Goal: Transaction & Acquisition: Purchase product/service

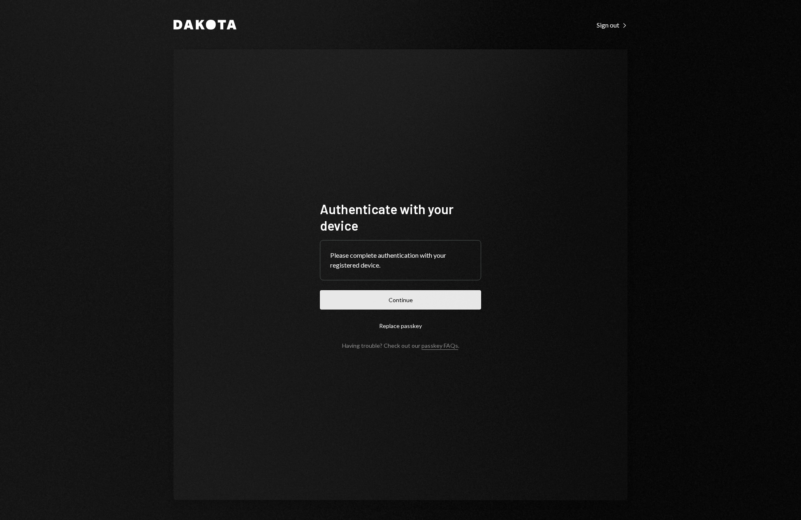
click at [402, 303] on button "Continue" at bounding box center [400, 299] width 161 height 19
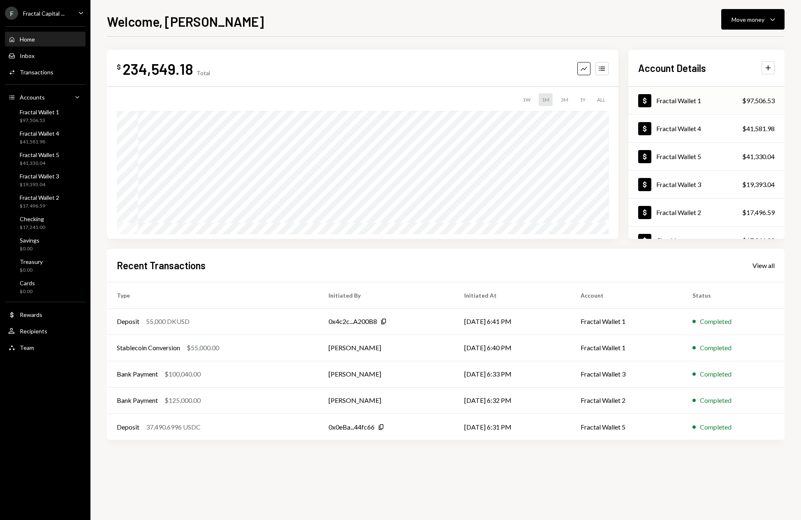
click at [703, 104] on div "Dollar Fractal Wallet 1 $97,506.53" at bounding box center [706, 101] width 156 height 27
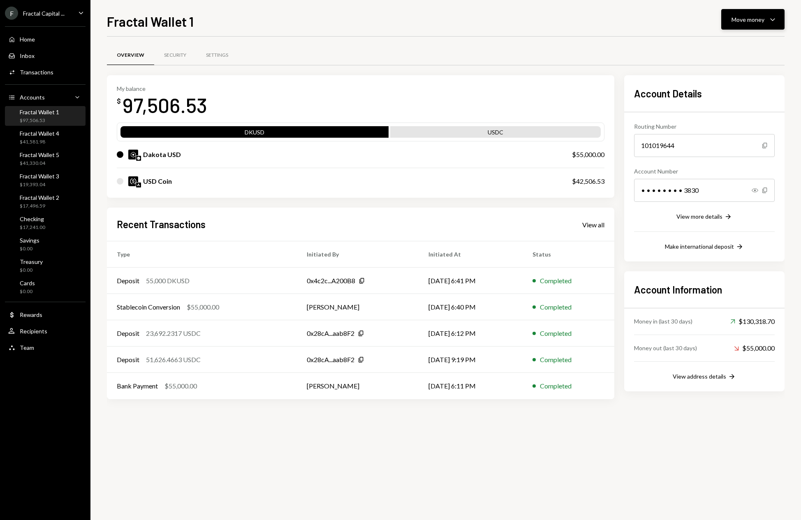
click at [772, 20] on icon "button" at bounding box center [772, 19] width 5 height 2
click at [722, 44] on div "Send" at bounding box center [746, 44] width 60 height 9
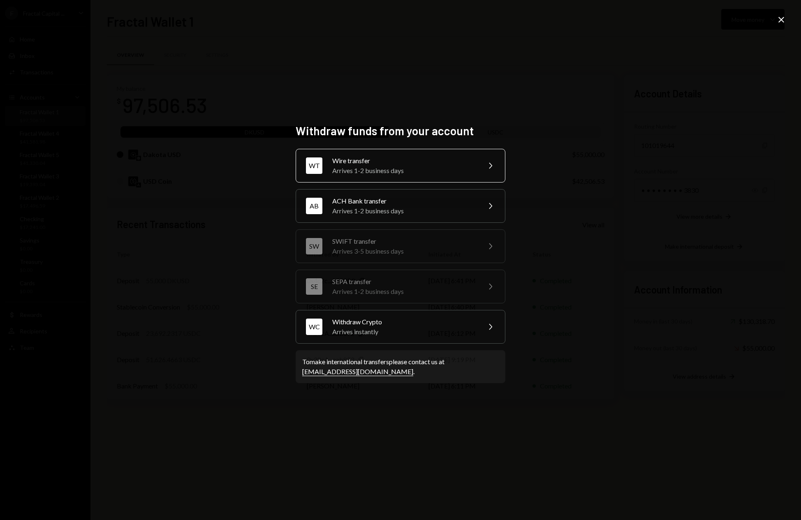
click at [439, 162] on div "Wire transfer" at bounding box center [403, 161] width 143 height 10
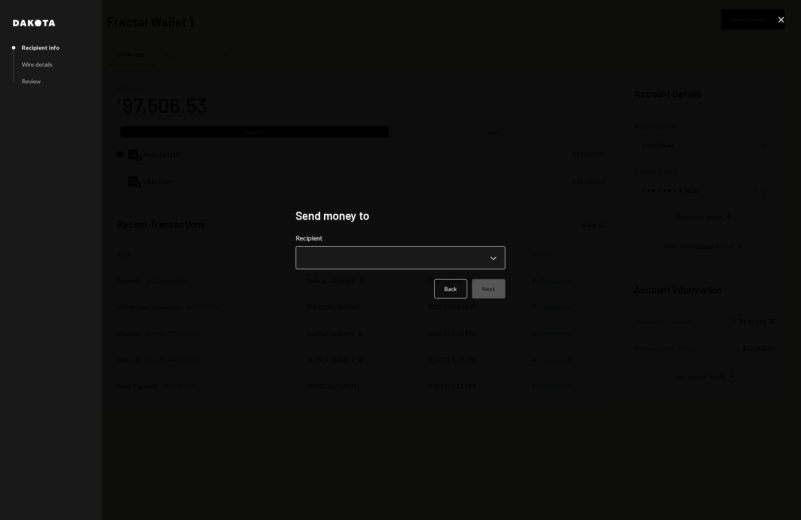
click at [454, 254] on body "F Fractal Capital ... Caret Down Home Home Inbox Inbox Activities Transactions …" at bounding box center [400, 260] width 801 height 520
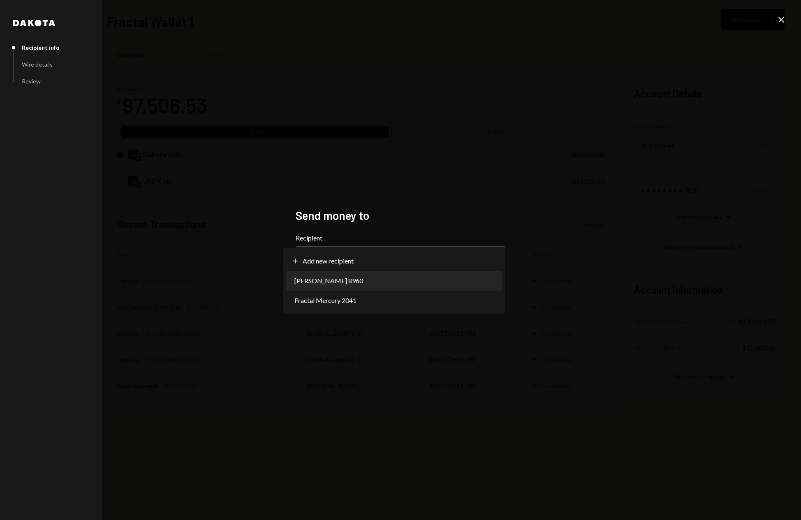
select select "**********"
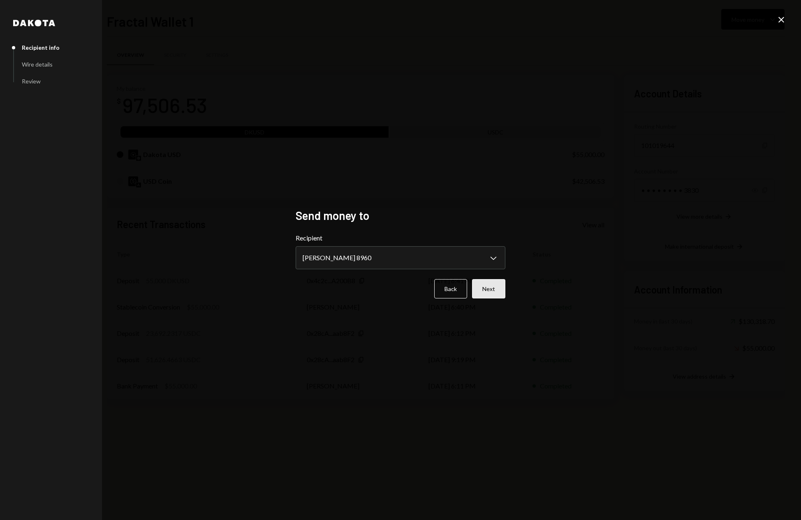
click at [495, 288] on button "Next" at bounding box center [488, 288] width 33 height 19
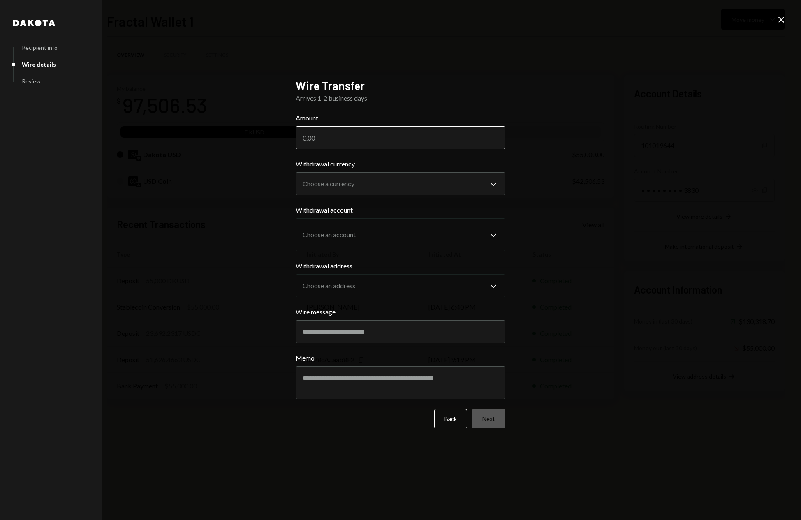
click at [455, 139] on input "Amount" at bounding box center [401, 137] width 210 height 23
type input "85000"
click at [471, 183] on body "F Fractal Capital ... Caret Down Home Home Inbox Inbox Activities Transactions …" at bounding box center [400, 260] width 801 height 520
select select "****"
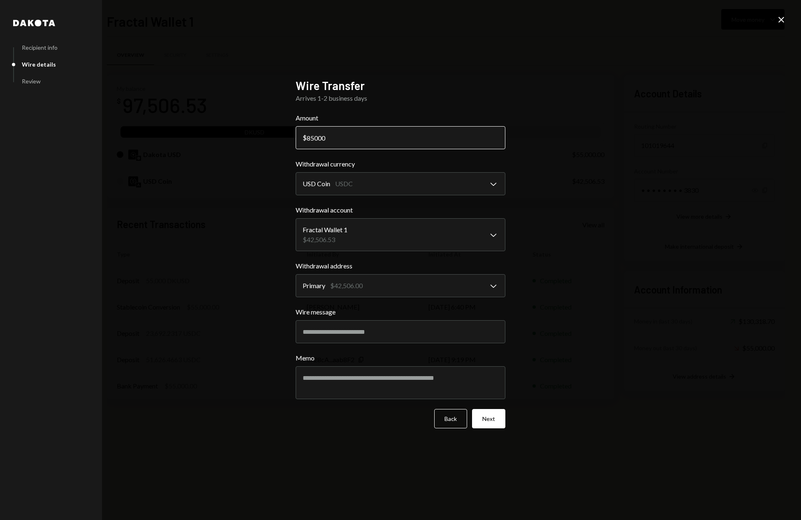
drag, startPoint x: 315, startPoint y: 140, endPoint x: 306, endPoint y: 140, distance: 8.6
click at [306, 140] on input "85000" at bounding box center [401, 137] width 210 height 23
type input "40000"
click at [494, 417] on button "Next" at bounding box center [488, 418] width 33 height 19
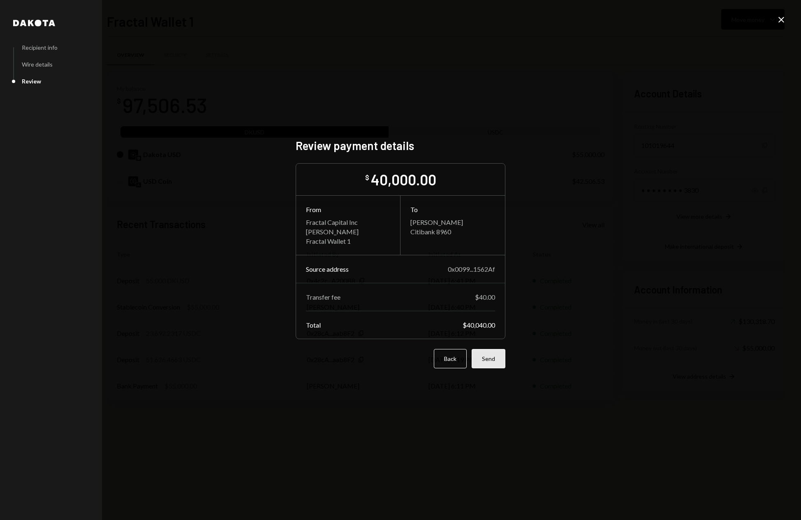
click at [494, 361] on button "Send" at bounding box center [488, 358] width 34 height 19
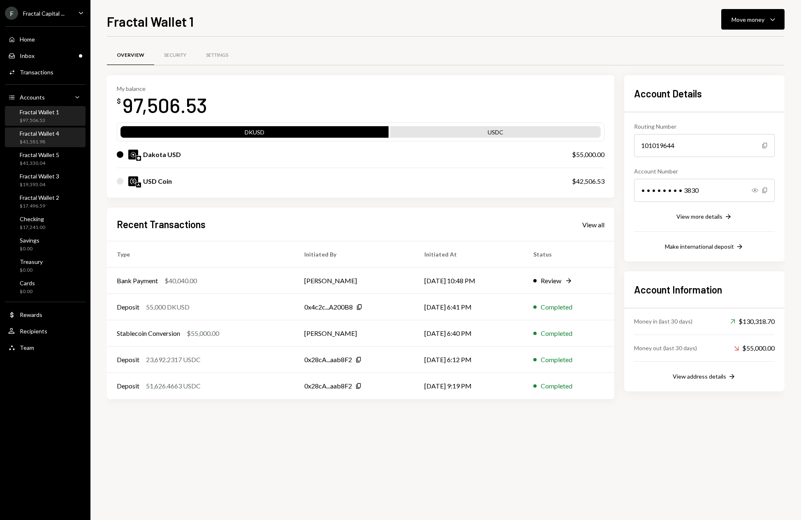
click at [54, 142] on div "$41,581.98" at bounding box center [39, 142] width 39 height 7
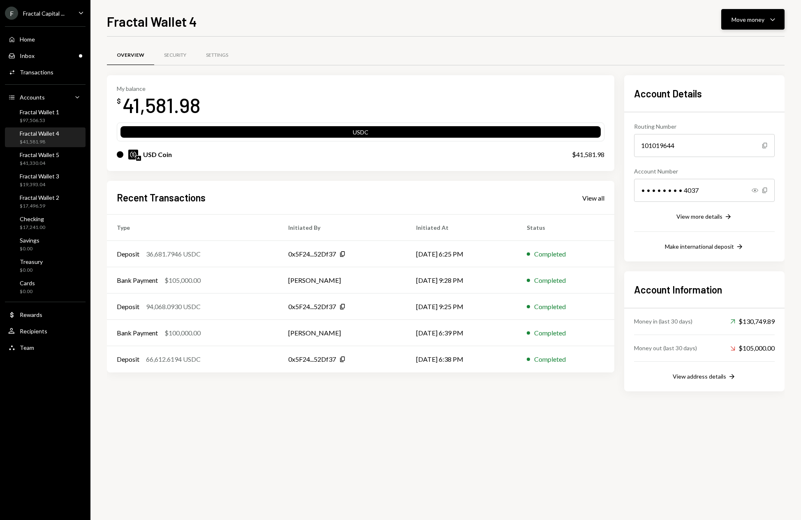
click at [775, 19] on icon "Caret Down" at bounding box center [772, 19] width 10 height 10
click at [718, 42] on div "Send" at bounding box center [746, 44] width 60 height 9
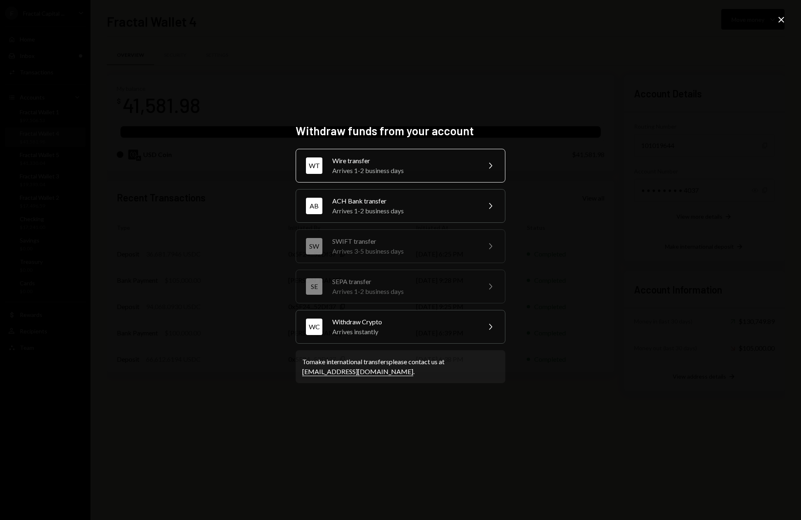
click at [448, 166] on div "Arrives 1-2 business days" at bounding box center [403, 171] width 143 height 10
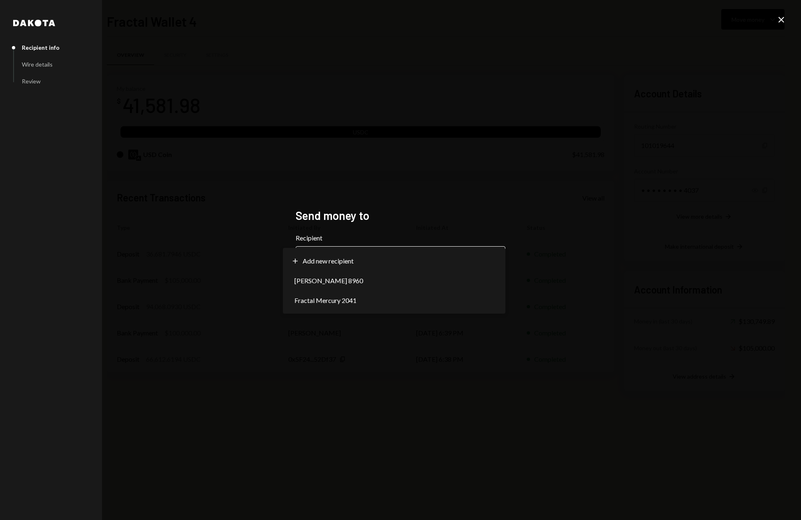
click at [440, 265] on body "F Fractal Capital ... Caret Down Home Home Inbox Inbox Activities Transactions …" at bounding box center [400, 260] width 801 height 520
select select "**********"
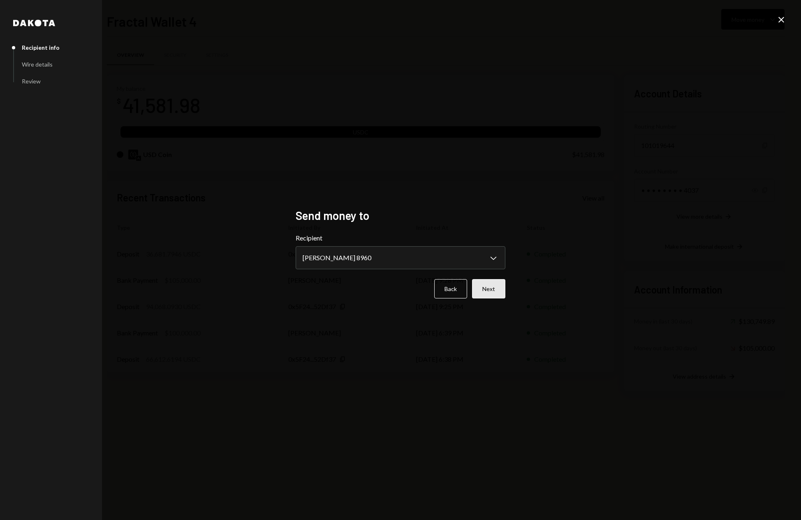
click at [495, 291] on button "Next" at bounding box center [488, 288] width 33 height 19
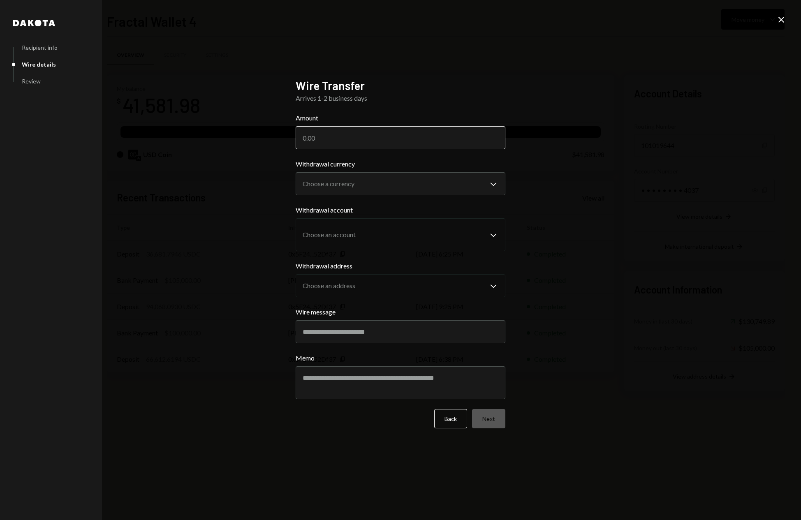
click at [340, 136] on input "Amount" at bounding box center [401, 137] width 210 height 23
type input "40000"
click at [444, 184] on body "F Fractal Capital ... Caret Down Home Home Inbox Inbox Activities Transactions …" at bounding box center [400, 260] width 801 height 520
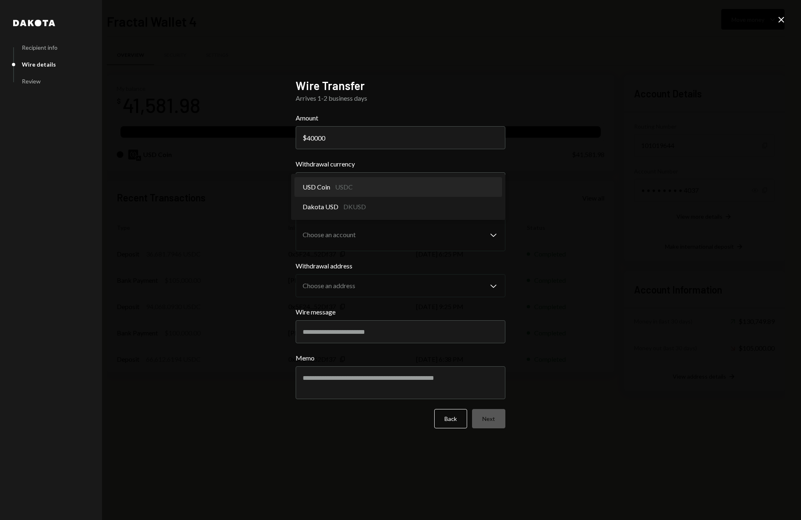
select select "****"
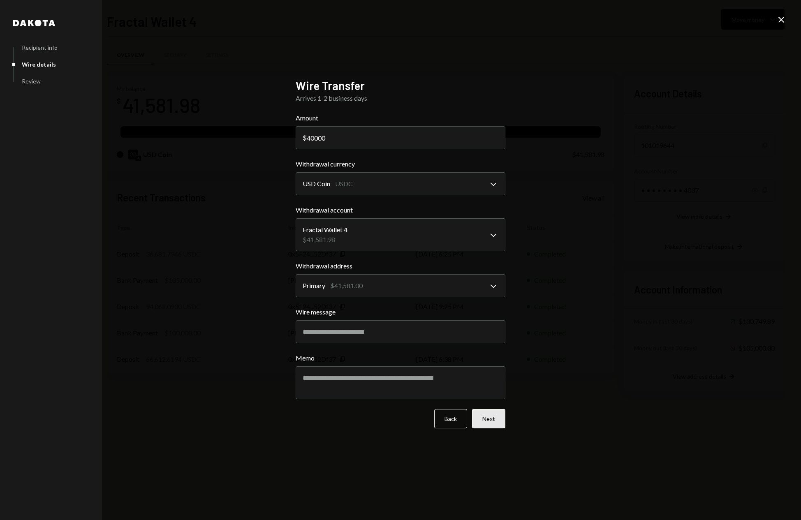
click at [497, 424] on button "Next" at bounding box center [488, 418] width 33 height 19
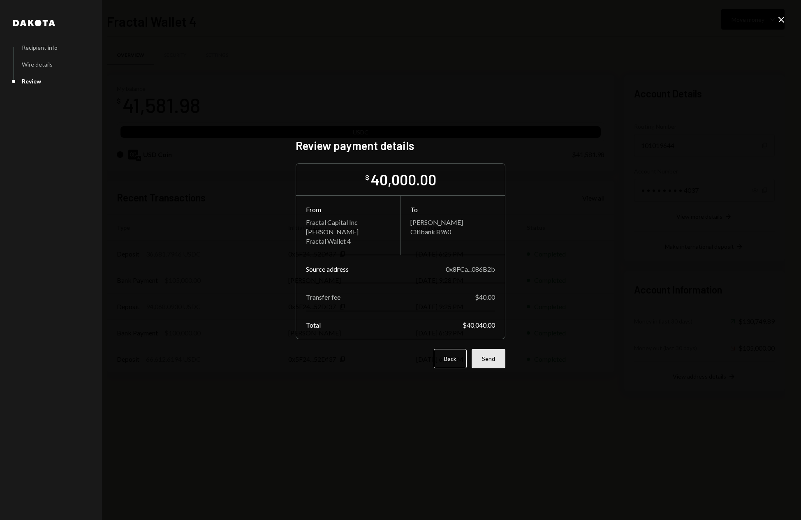
click at [492, 362] on button "Send" at bounding box center [488, 358] width 34 height 19
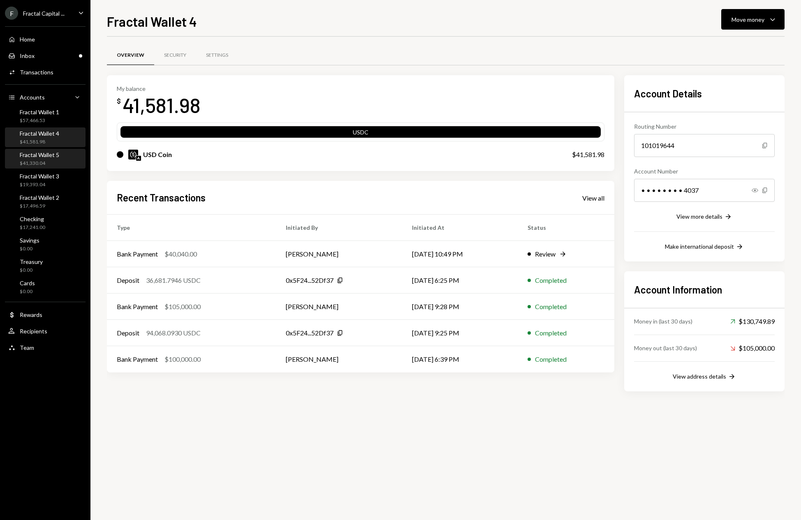
click at [56, 162] on div "$41,330.04" at bounding box center [39, 163] width 39 height 7
click at [770, 20] on icon "Caret Down" at bounding box center [772, 19] width 10 height 10
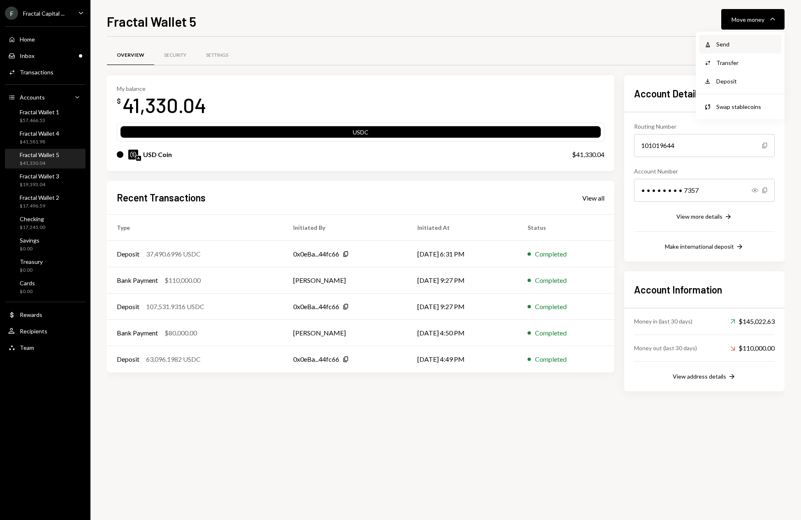
click at [717, 44] on div "Send" at bounding box center [746, 44] width 60 height 9
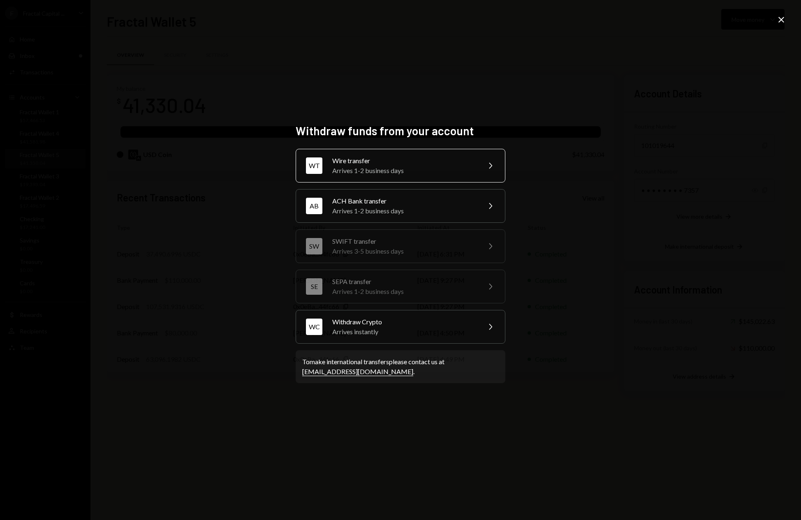
click at [431, 164] on div "Wire transfer" at bounding box center [403, 161] width 143 height 10
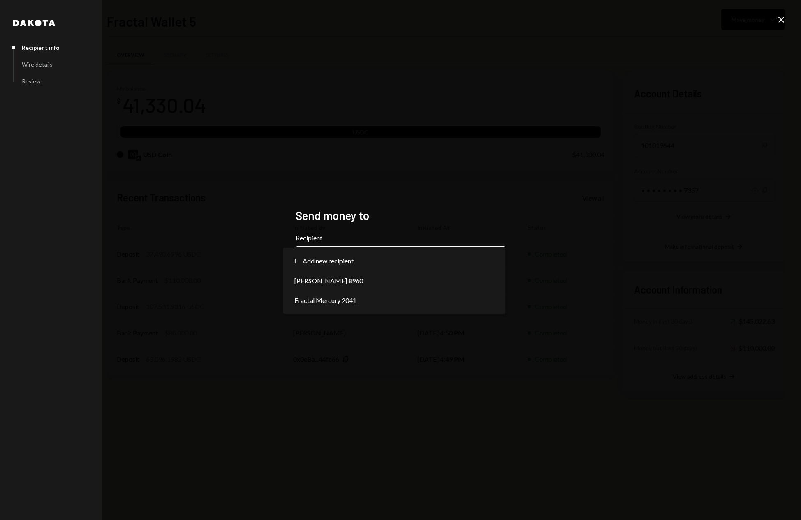
click at [477, 261] on body "F Fractal Capital ... Caret Down Home Home Inbox Inbox Activities Transactions …" at bounding box center [400, 260] width 801 height 520
select select "**********"
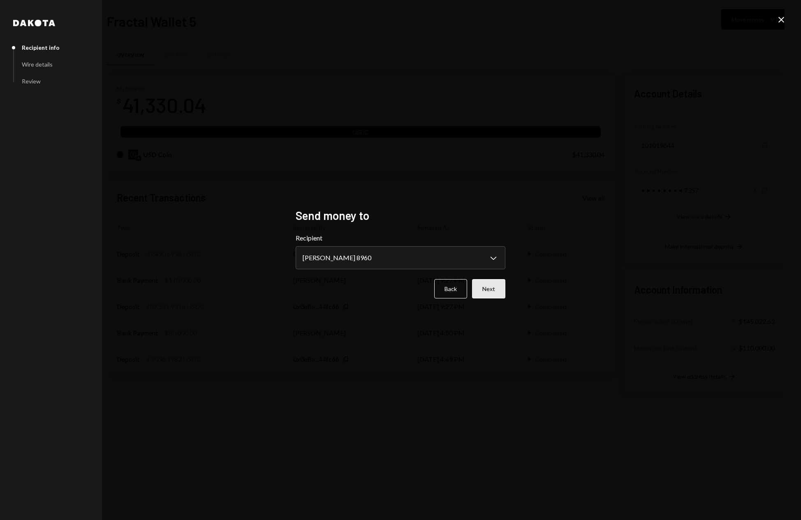
click at [498, 291] on button "Next" at bounding box center [488, 288] width 33 height 19
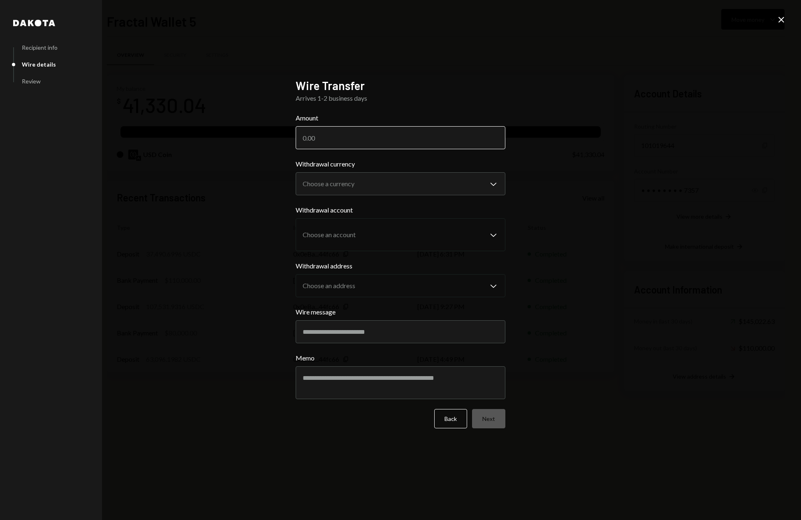
click at [401, 141] on input "Amount" at bounding box center [401, 137] width 210 height 23
type input "40000"
click at [462, 185] on body "F Fractal Capital ... Caret Down Home Home Inbox Inbox Activities Transactions …" at bounding box center [400, 260] width 801 height 520
select select "****"
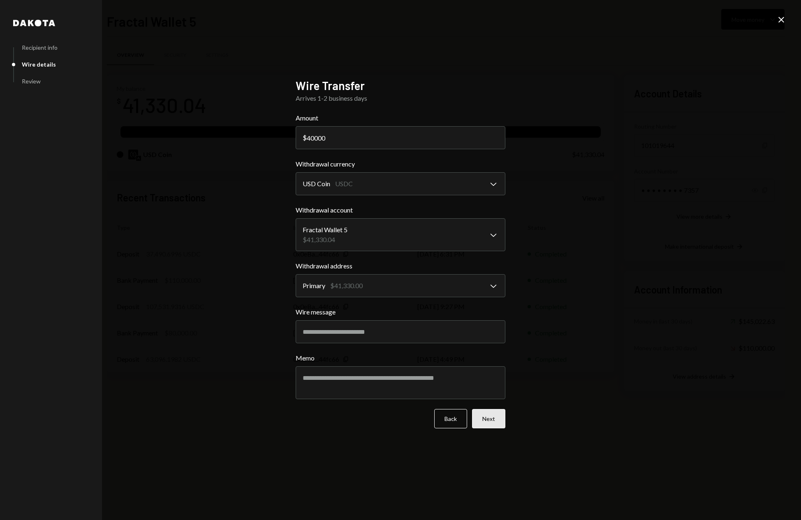
click at [490, 422] on button "Next" at bounding box center [488, 418] width 33 height 19
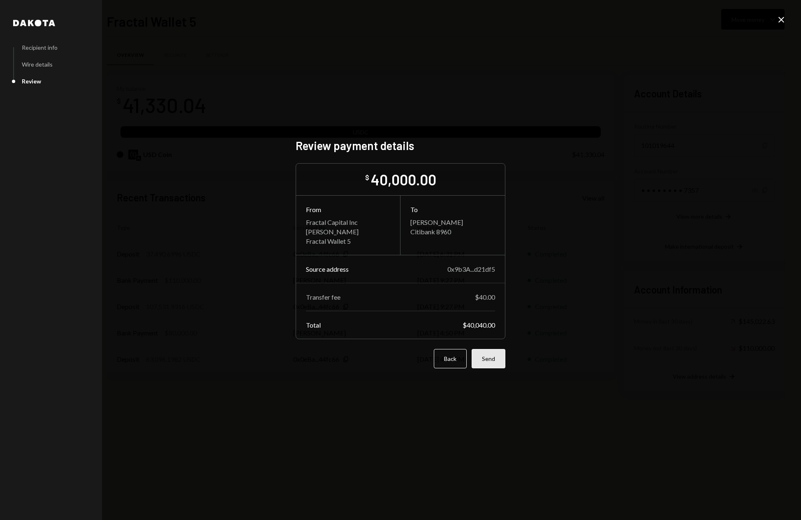
click at [493, 360] on button "Send" at bounding box center [488, 358] width 34 height 19
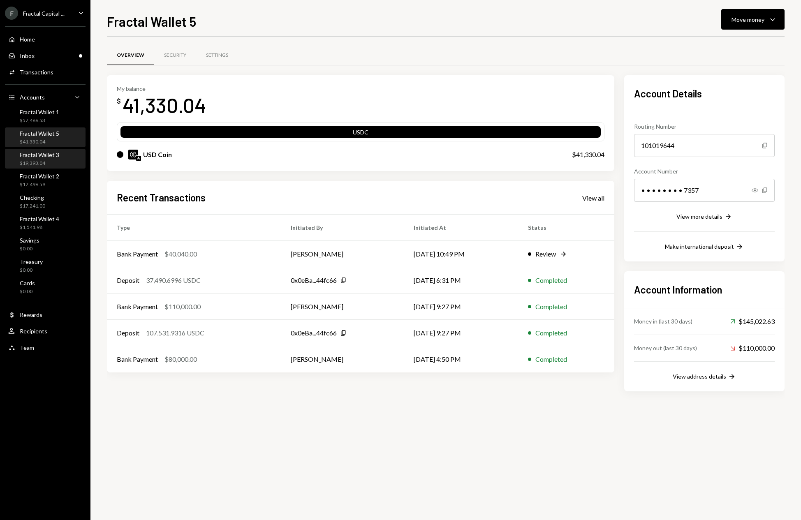
click at [44, 160] on div "$19,393.04" at bounding box center [39, 163] width 39 height 7
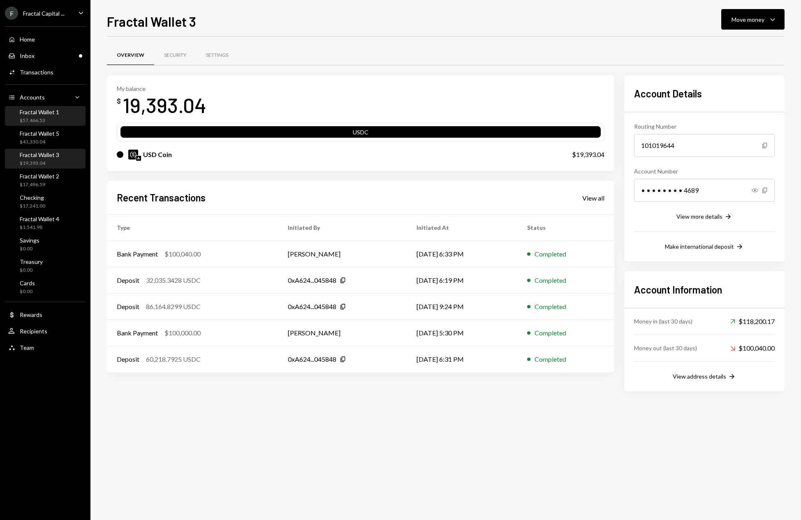
click at [42, 115] on div "Fractal Wallet 1" at bounding box center [39, 112] width 39 height 7
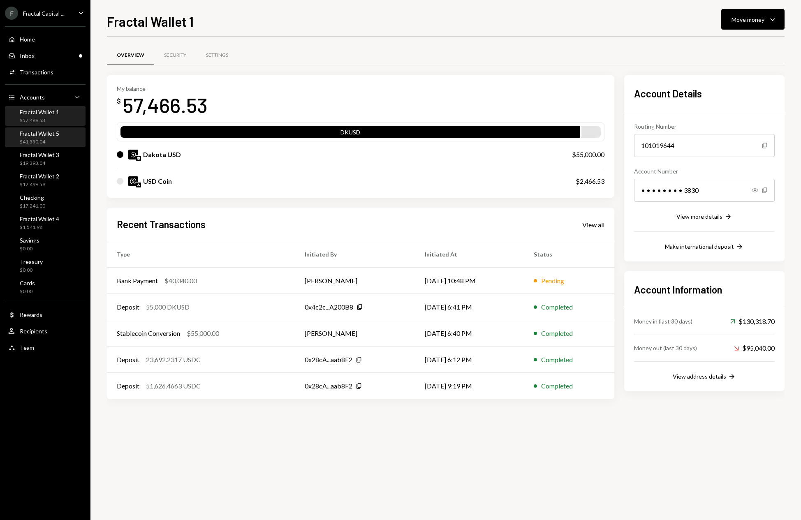
click at [48, 137] on div "Fractal Wallet 5 $41,330.04" at bounding box center [39, 138] width 39 height 16
click at [52, 139] on div "$41,330.04" at bounding box center [39, 142] width 39 height 7
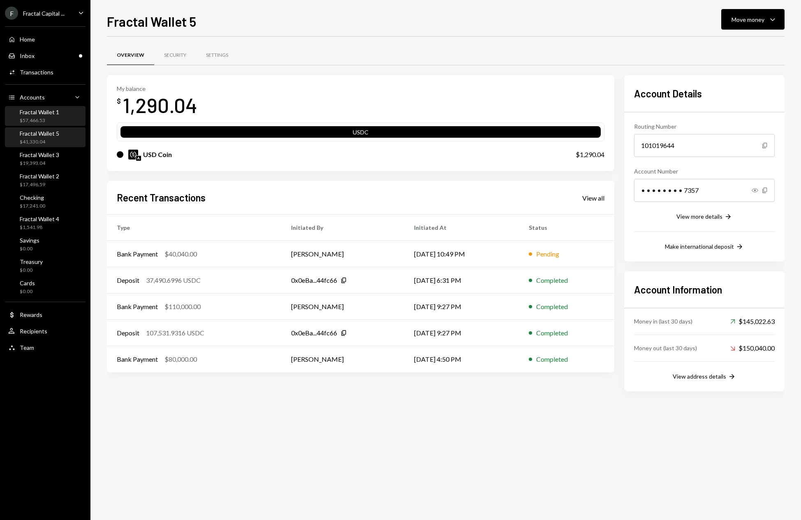
click at [55, 117] on div "$57,466.53" at bounding box center [39, 120] width 39 height 7
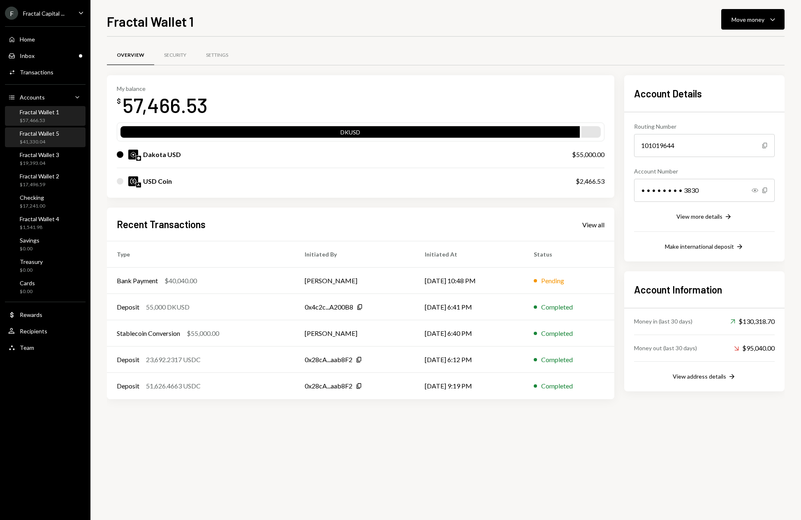
click at [52, 136] on div "Fractal Wallet 5" at bounding box center [39, 133] width 39 height 7
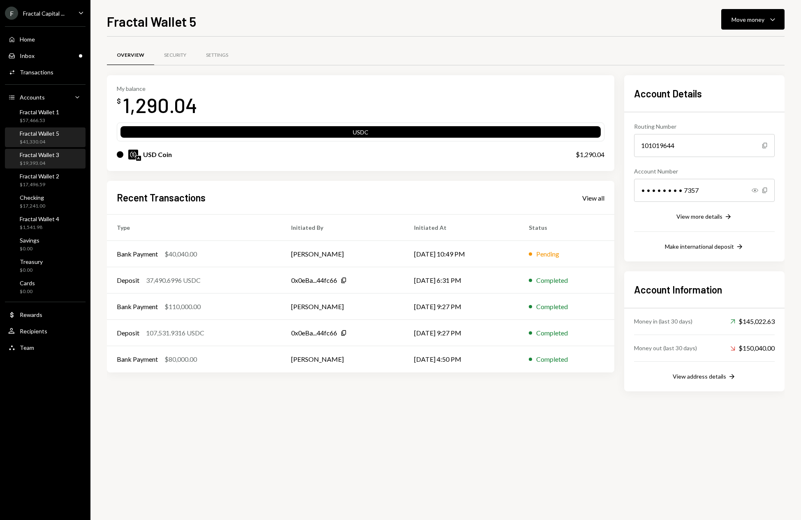
click at [58, 162] on div "$19,393.04" at bounding box center [39, 163] width 39 height 7
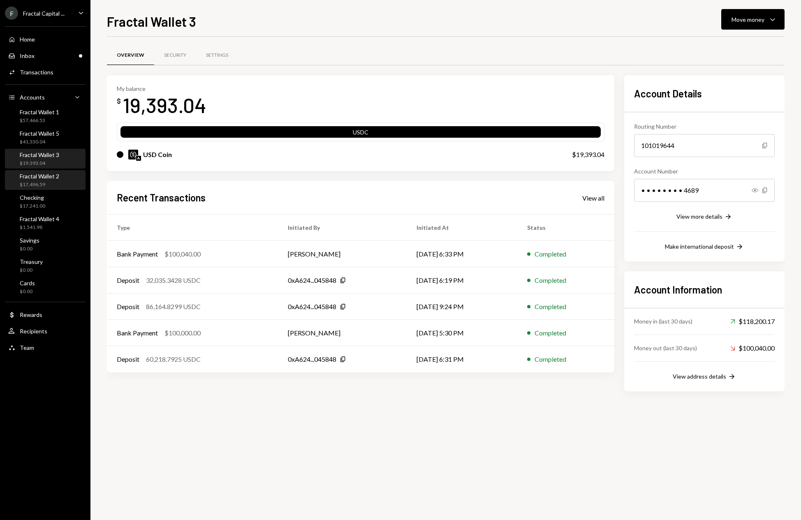
click at [53, 187] on div "$17,496.59" at bounding box center [39, 184] width 39 height 7
click at [51, 204] on div "Checking $17,241.00" at bounding box center [45, 202] width 74 height 16
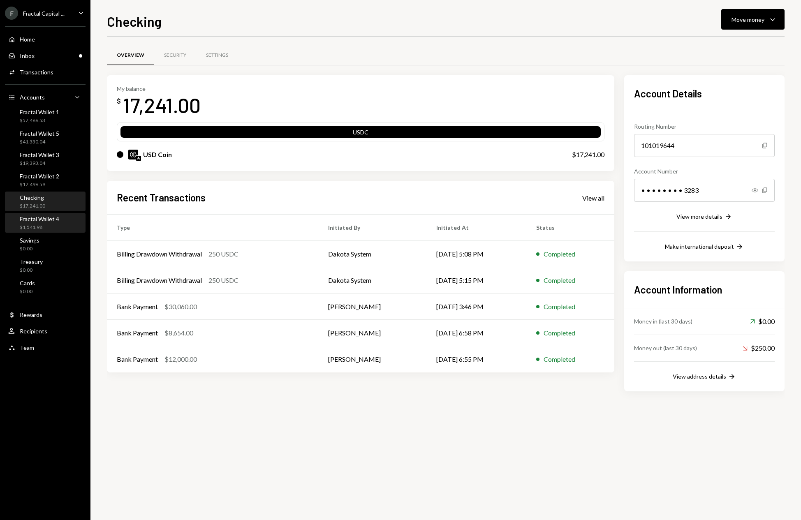
click at [57, 225] on div "$1,541.98" at bounding box center [39, 227] width 39 height 7
